Goal: Information Seeking & Learning: Learn about a topic

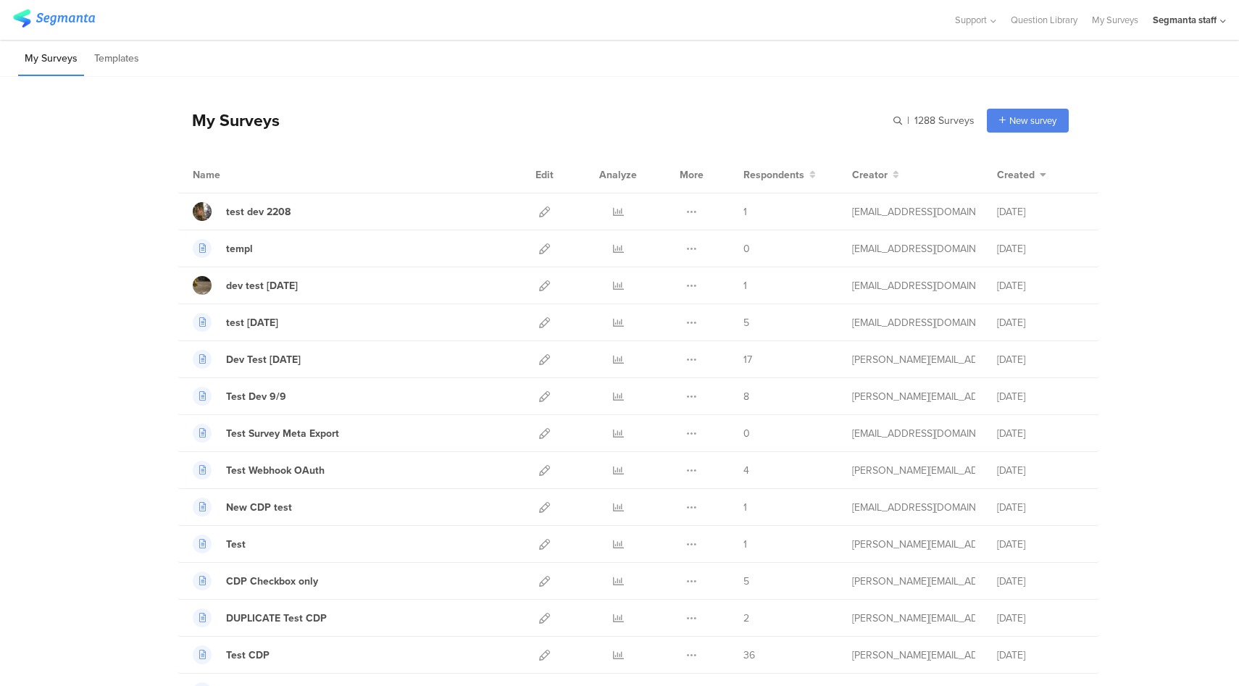
click at [1216, 17] on div "Segmanta staff" at bounding box center [1185, 20] width 64 height 14
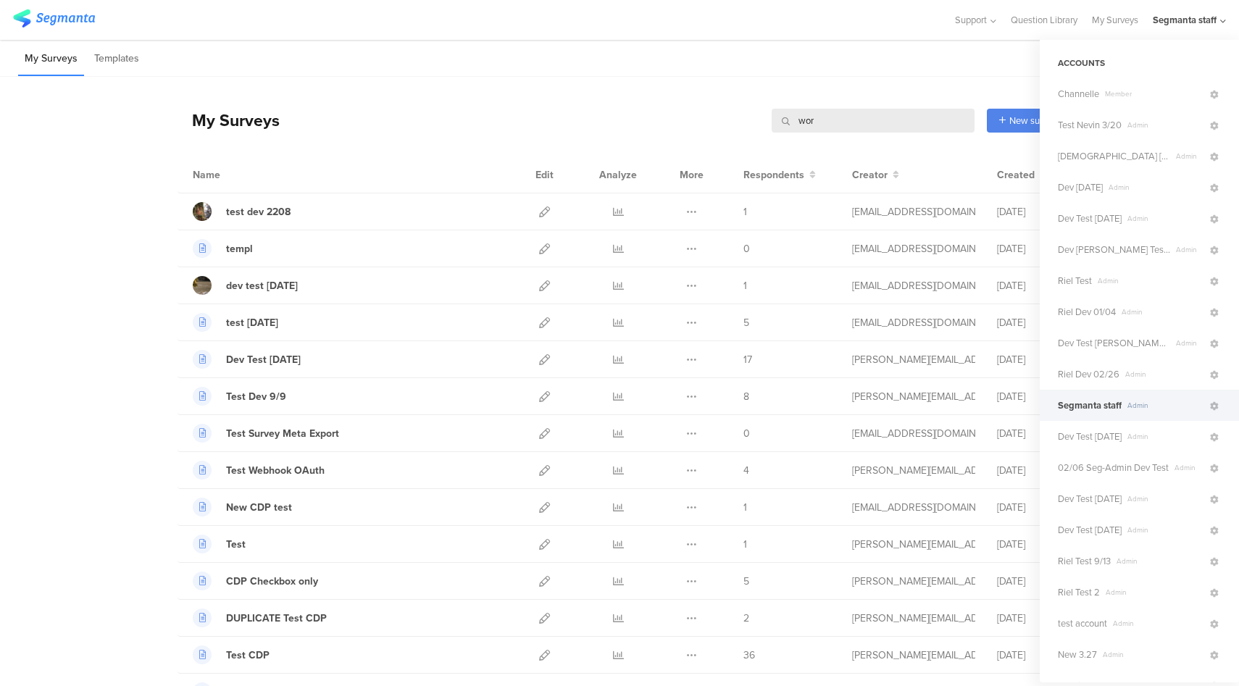
type input "word"
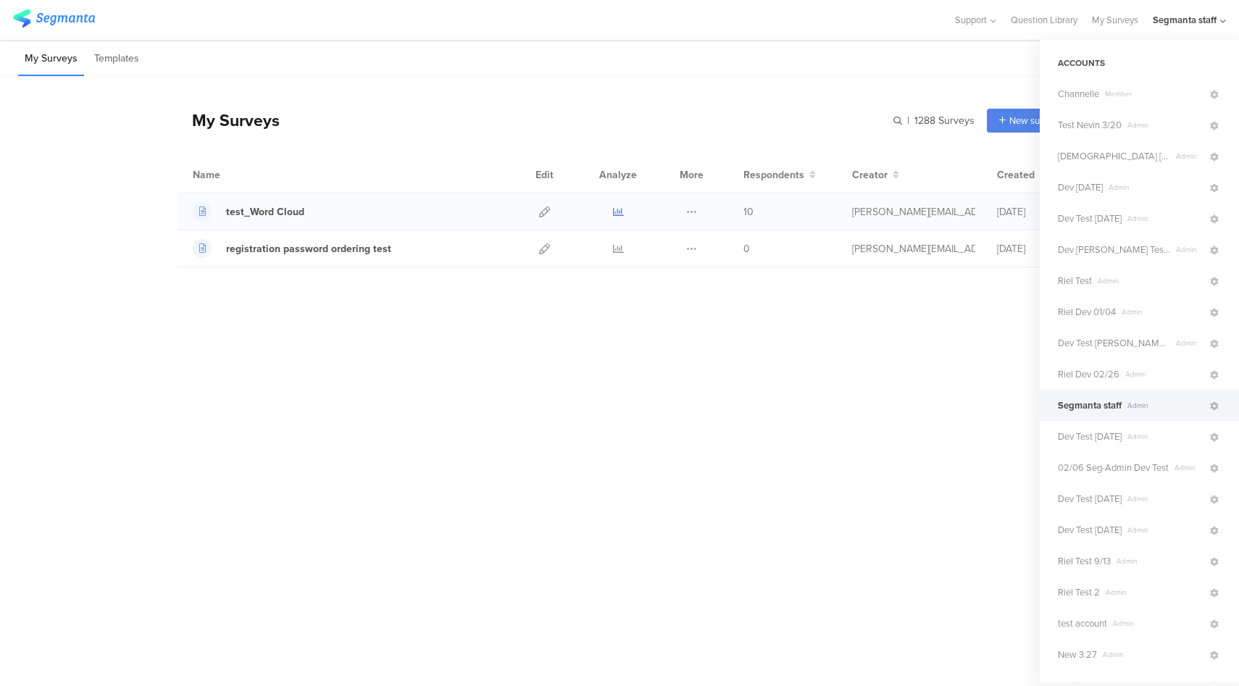
click at [616, 209] on icon at bounding box center [618, 211] width 11 height 11
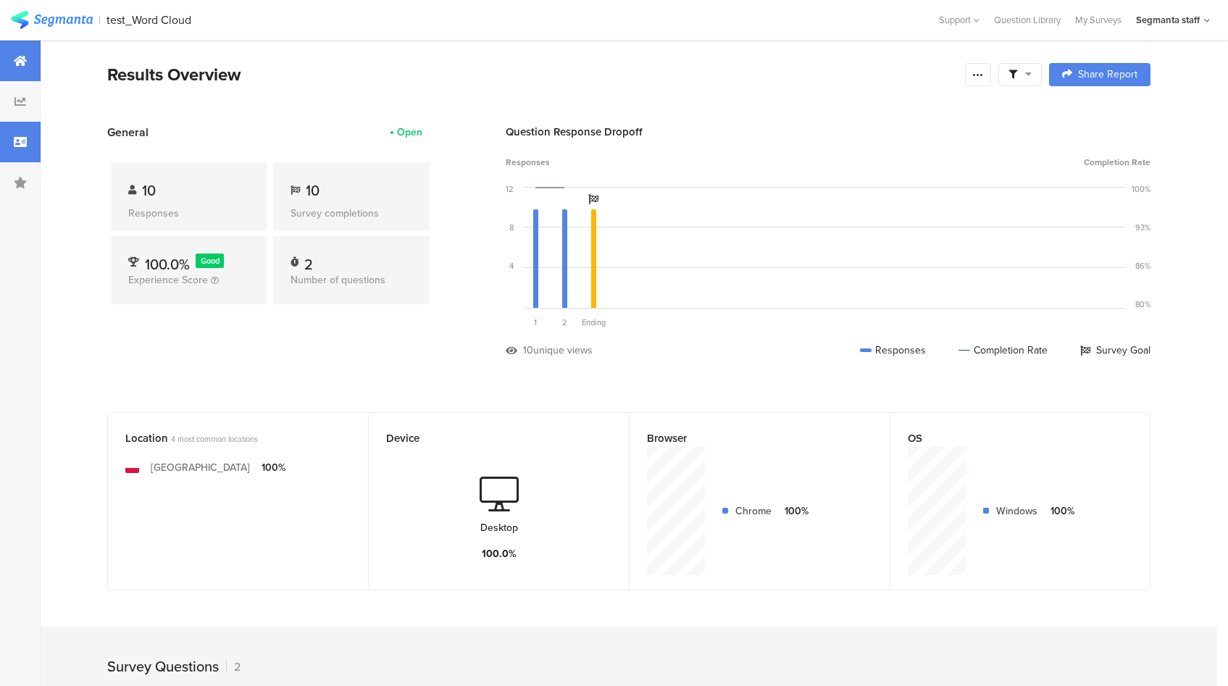
click at [25, 138] on icon at bounding box center [20, 142] width 13 height 12
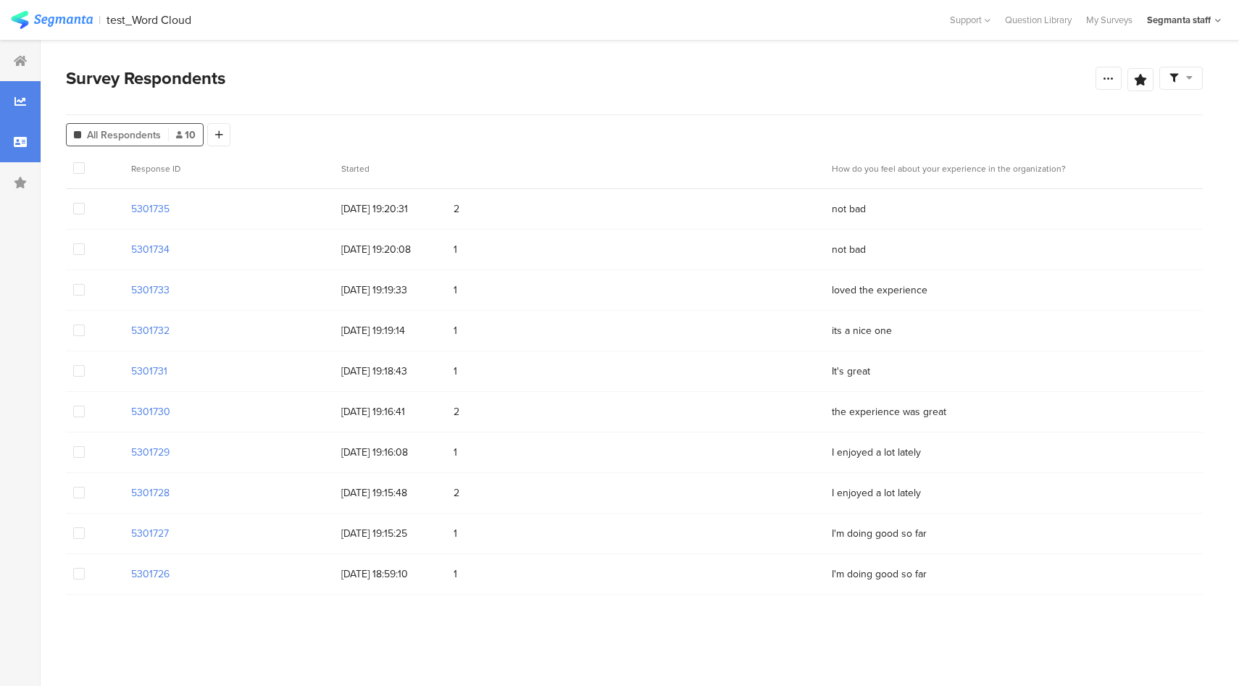
click at [23, 93] on div at bounding box center [20, 101] width 41 height 41
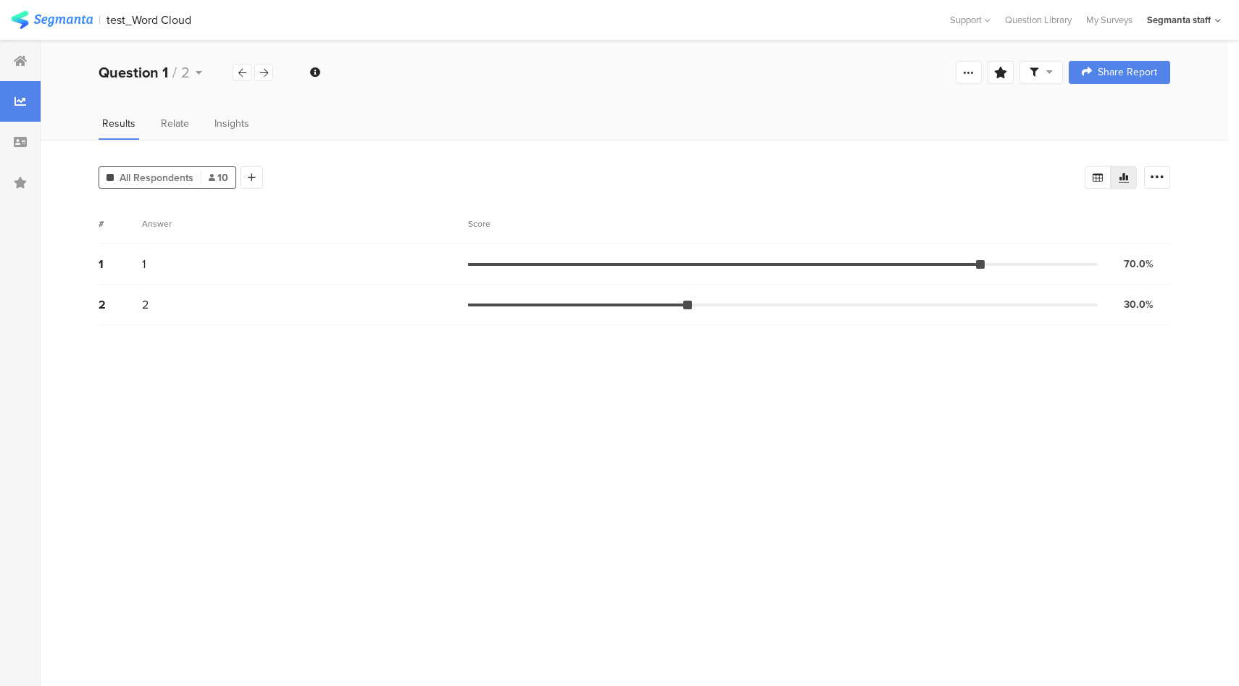
click at [174, 106] on div at bounding box center [634, 110] width 1187 height 28
click at [174, 135] on div "Relate" at bounding box center [174, 128] width 35 height 24
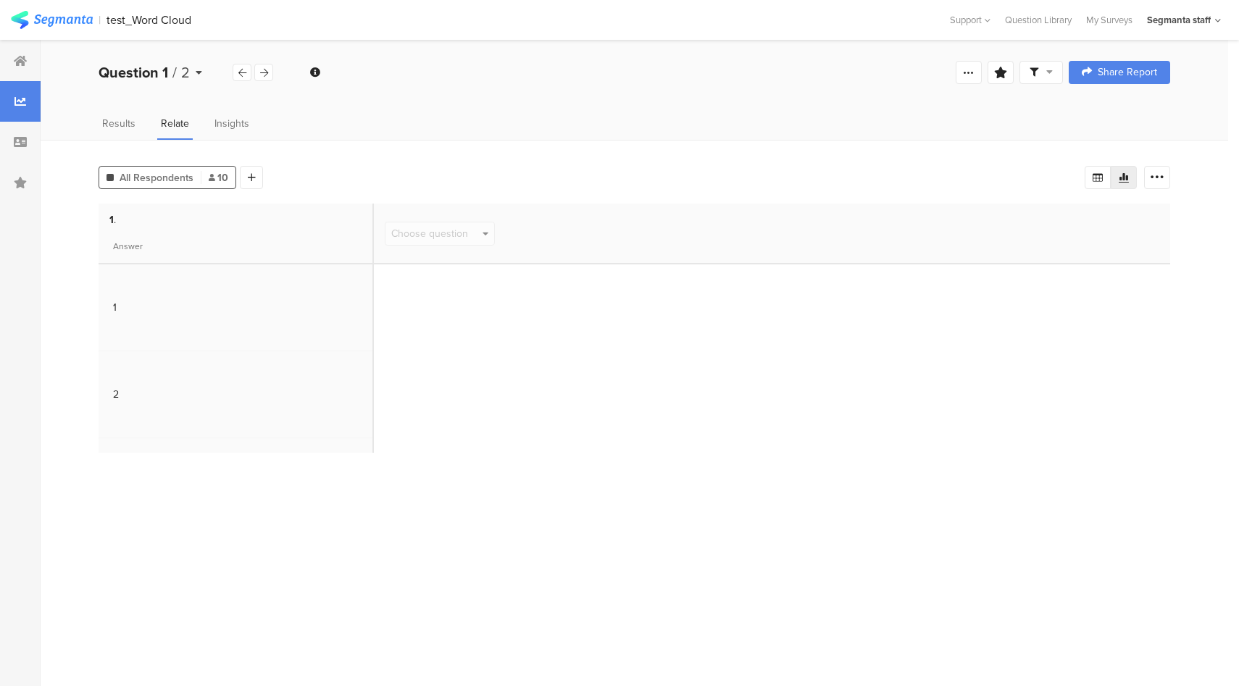
click at [194, 76] on div "Question 1 / 2" at bounding box center [166, 73] width 134 height 22
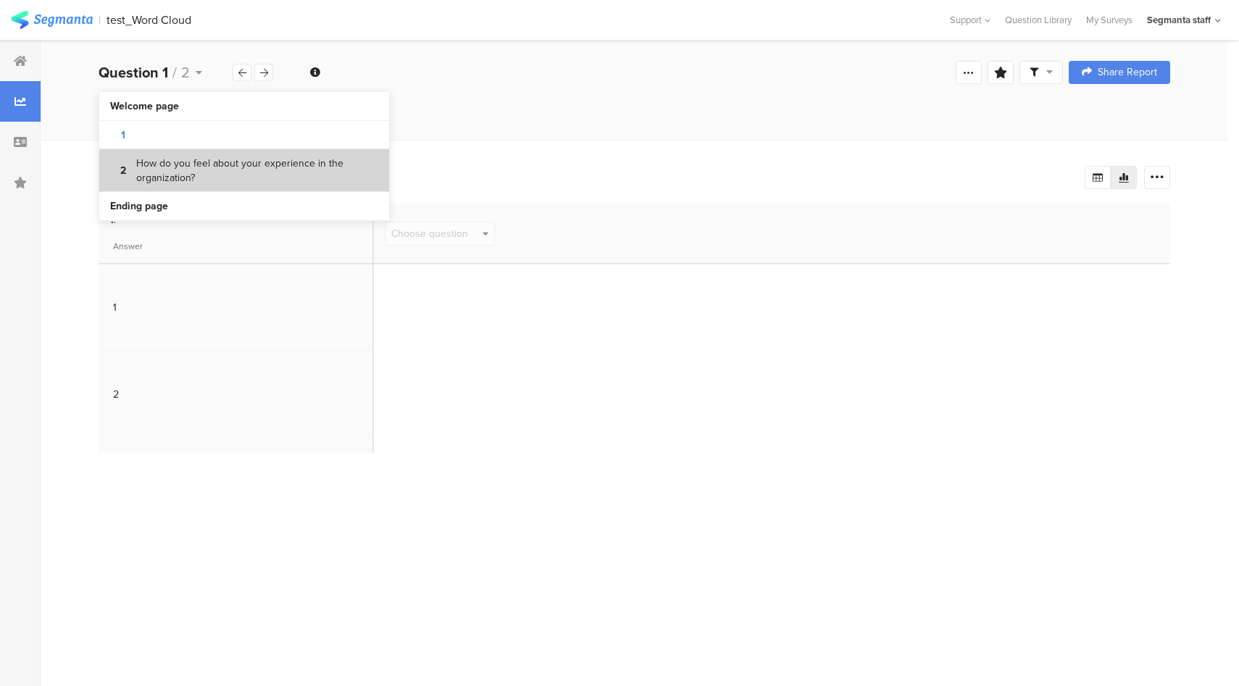
click at [192, 167] on bdi "How do you feel about your experience in the organization?" at bounding box center [257, 170] width 242 height 28
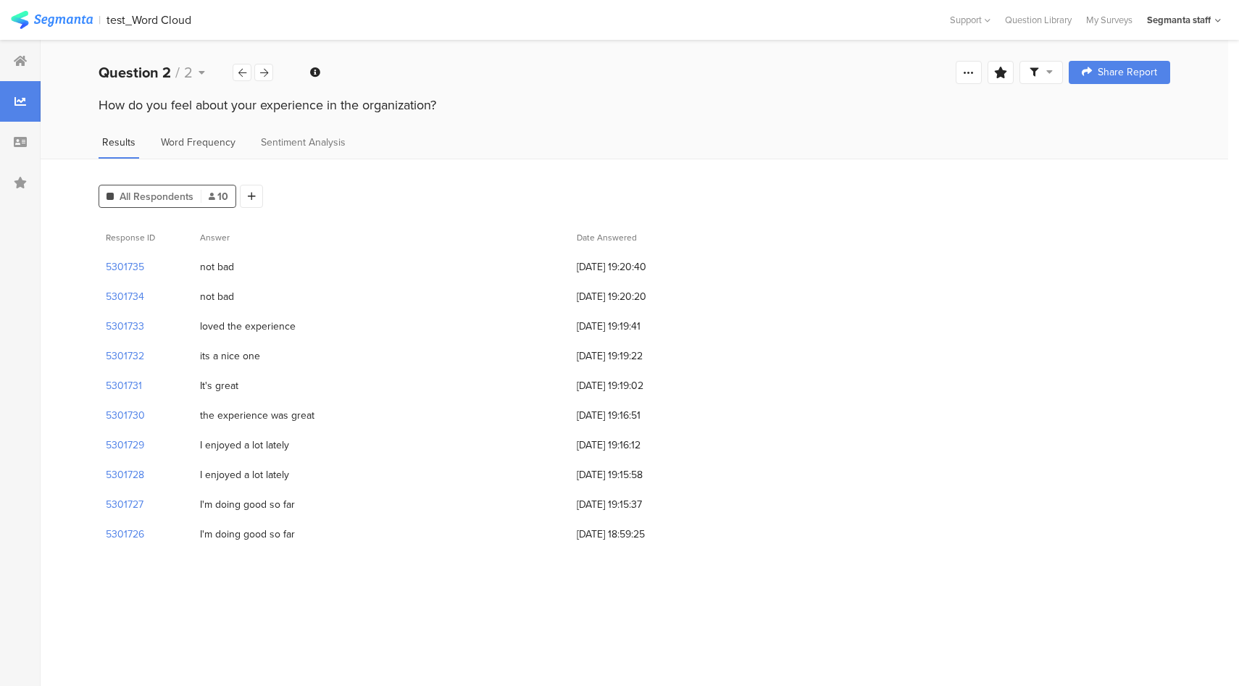
click at [223, 149] on div "Word Frequency" at bounding box center [198, 147] width 82 height 24
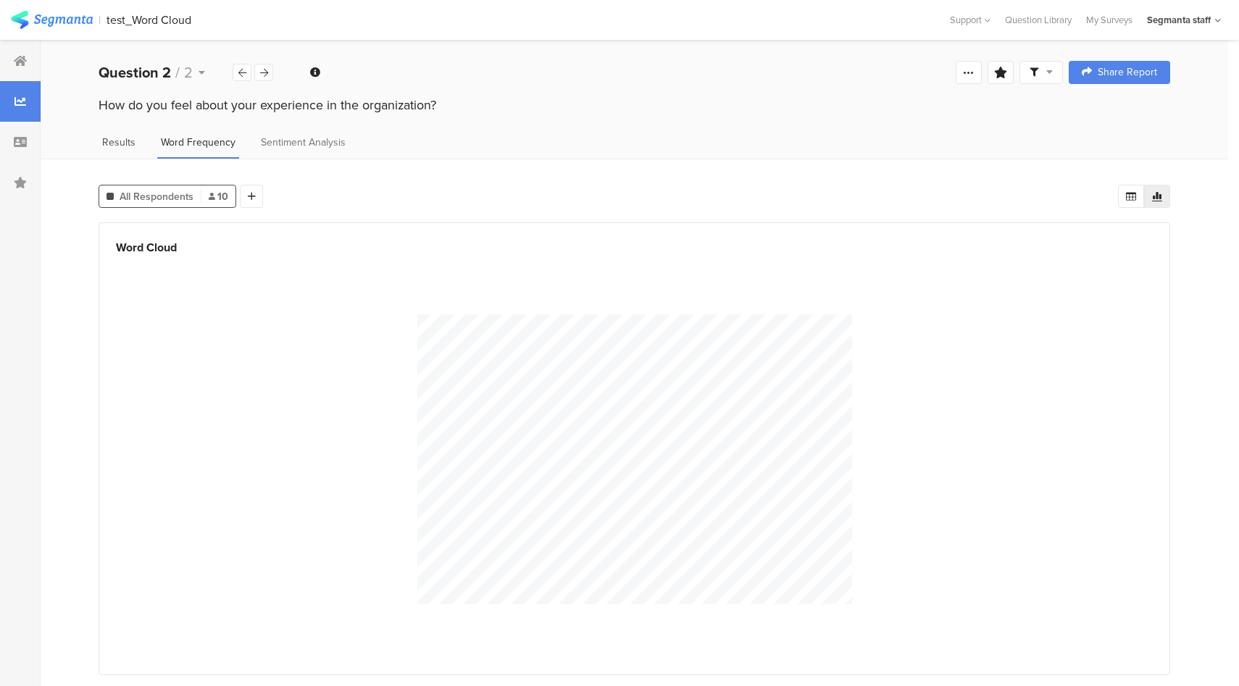
click at [120, 135] on span "Results" at bounding box center [118, 142] width 33 height 15
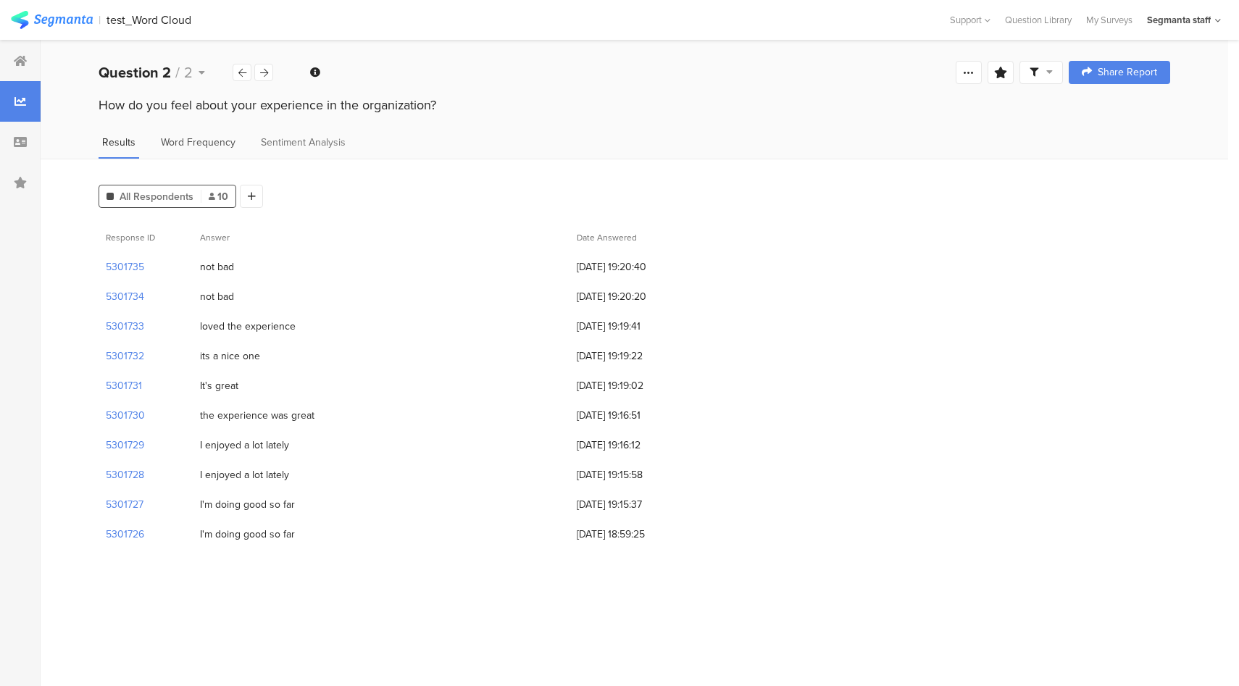
click at [214, 149] on div "Word Frequency" at bounding box center [198, 147] width 82 height 24
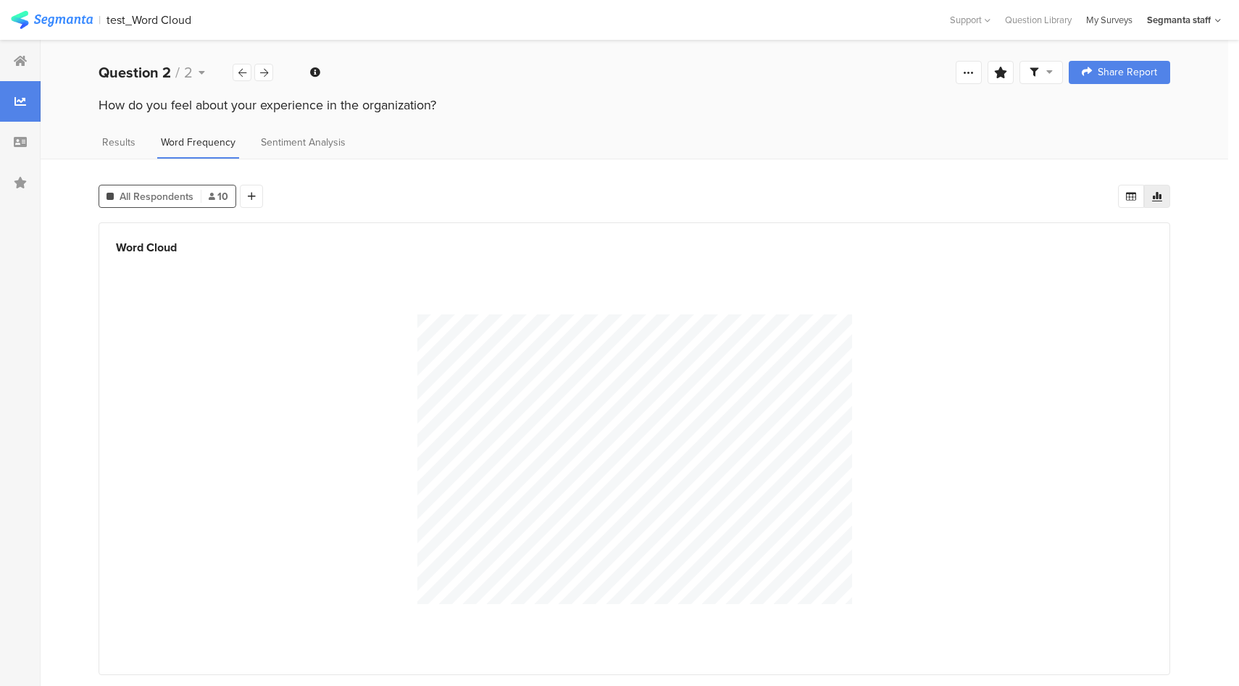
click at [1110, 22] on div "My Surveys" at bounding box center [1109, 20] width 61 height 14
